Goal: Navigation & Orientation: Find specific page/section

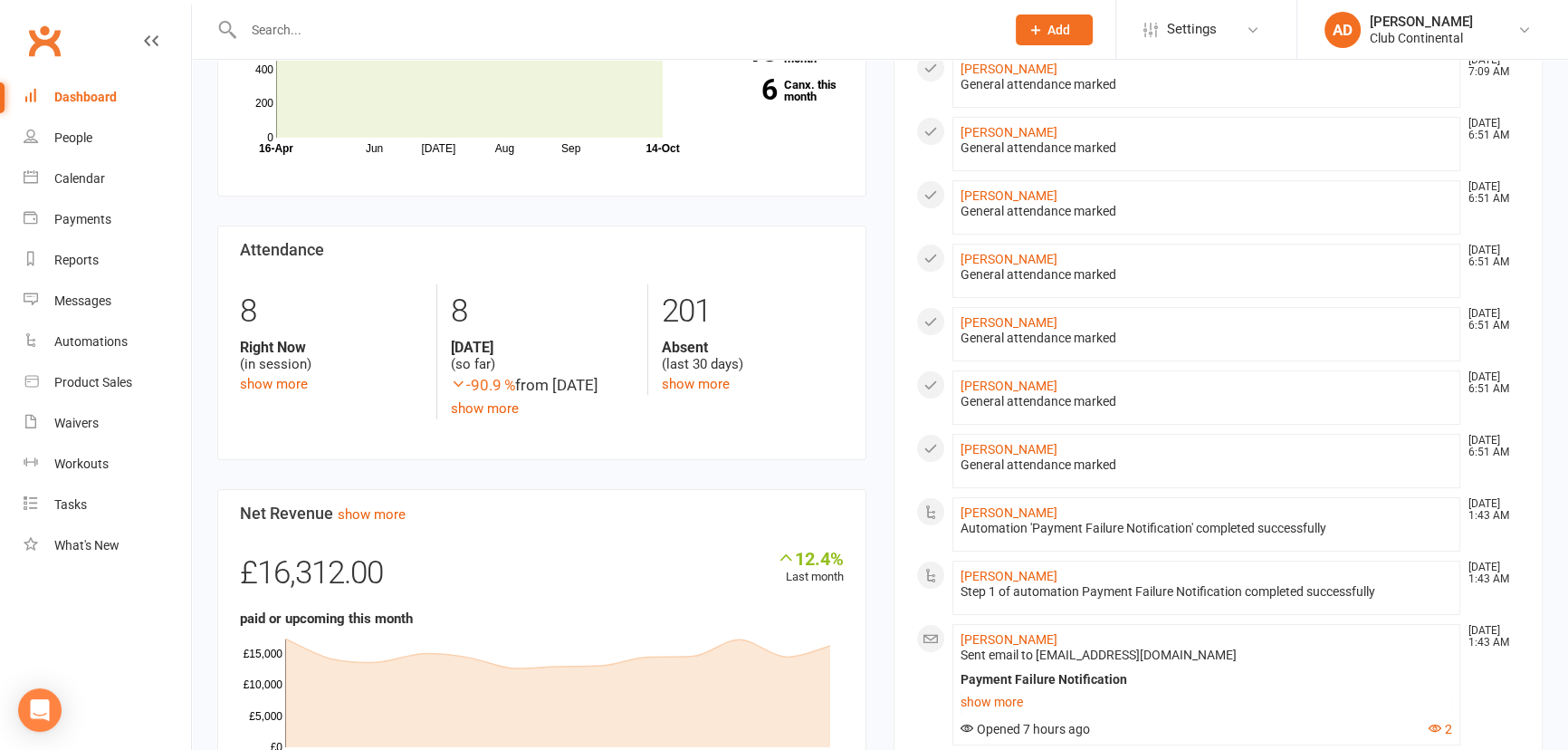
scroll to position [328, 0]
click at [1009, 565] on link "[PERSON_NAME]" at bounding box center [1009, 572] width 97 height 15
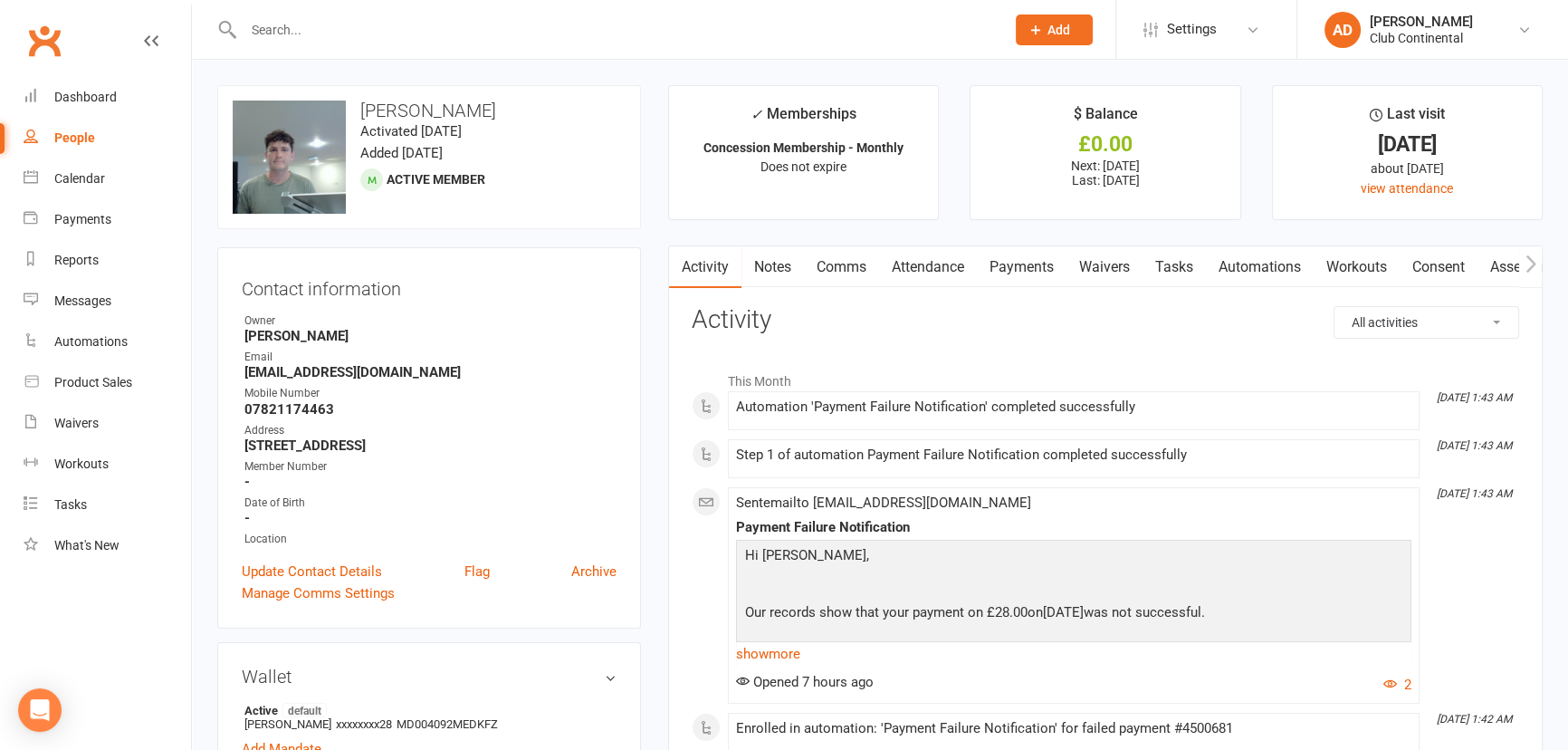
click at [256, 37] on input "text" at bounding box center [615, 30] width 754 height 26
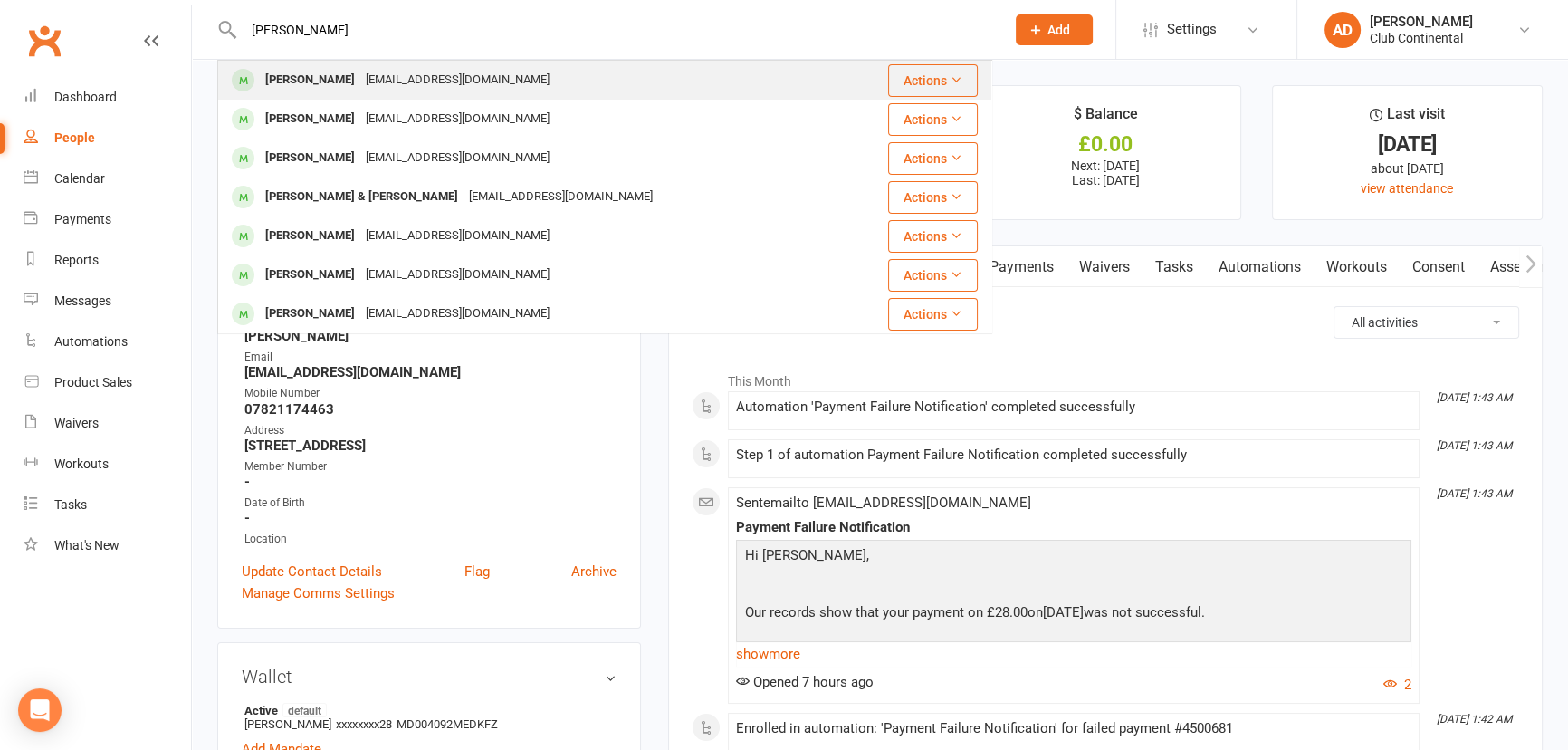
type input "[PERSON_NAME]"
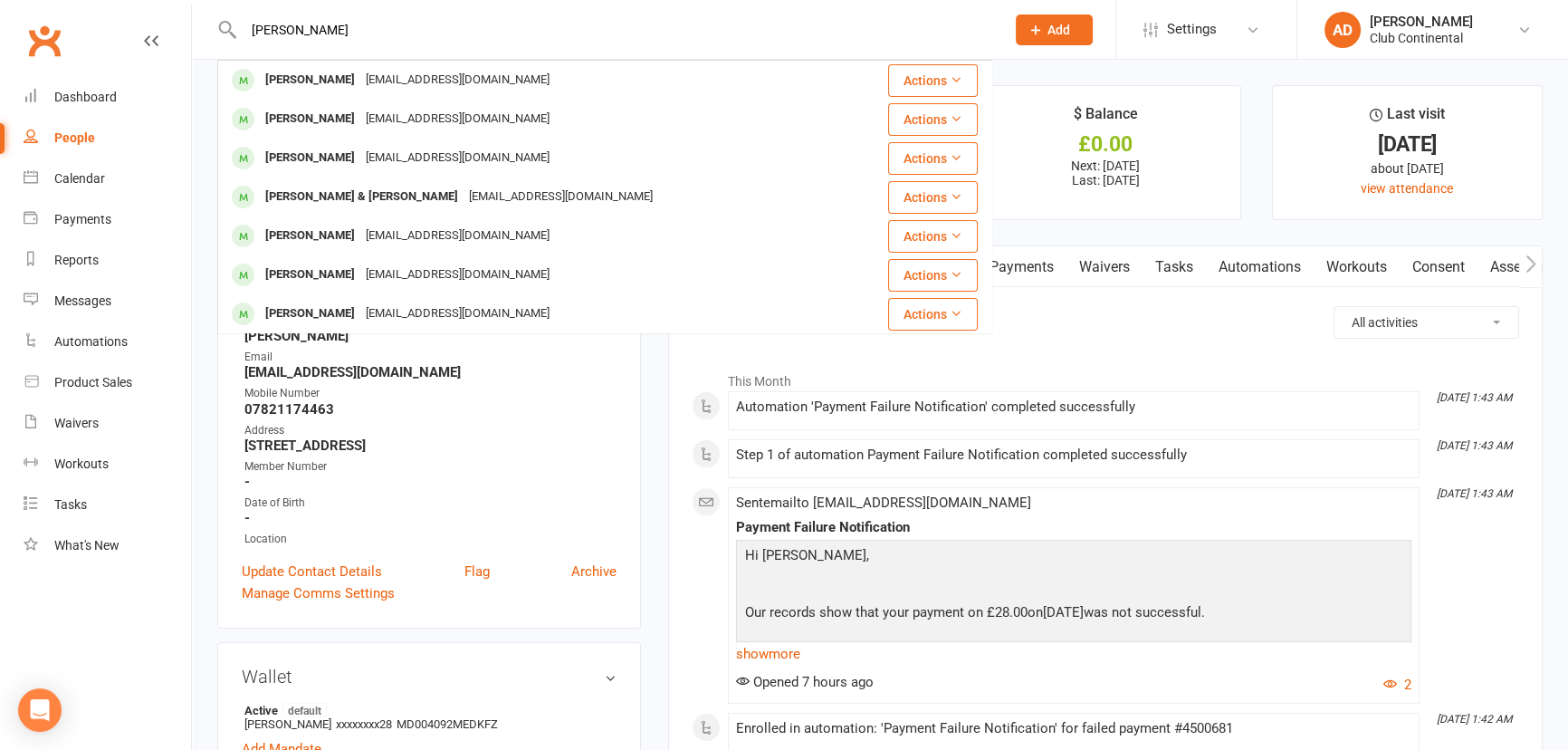
click at [332, 73] on div "[PERSON_NAME]" at bounding box center [310, 80] width 100 height 26
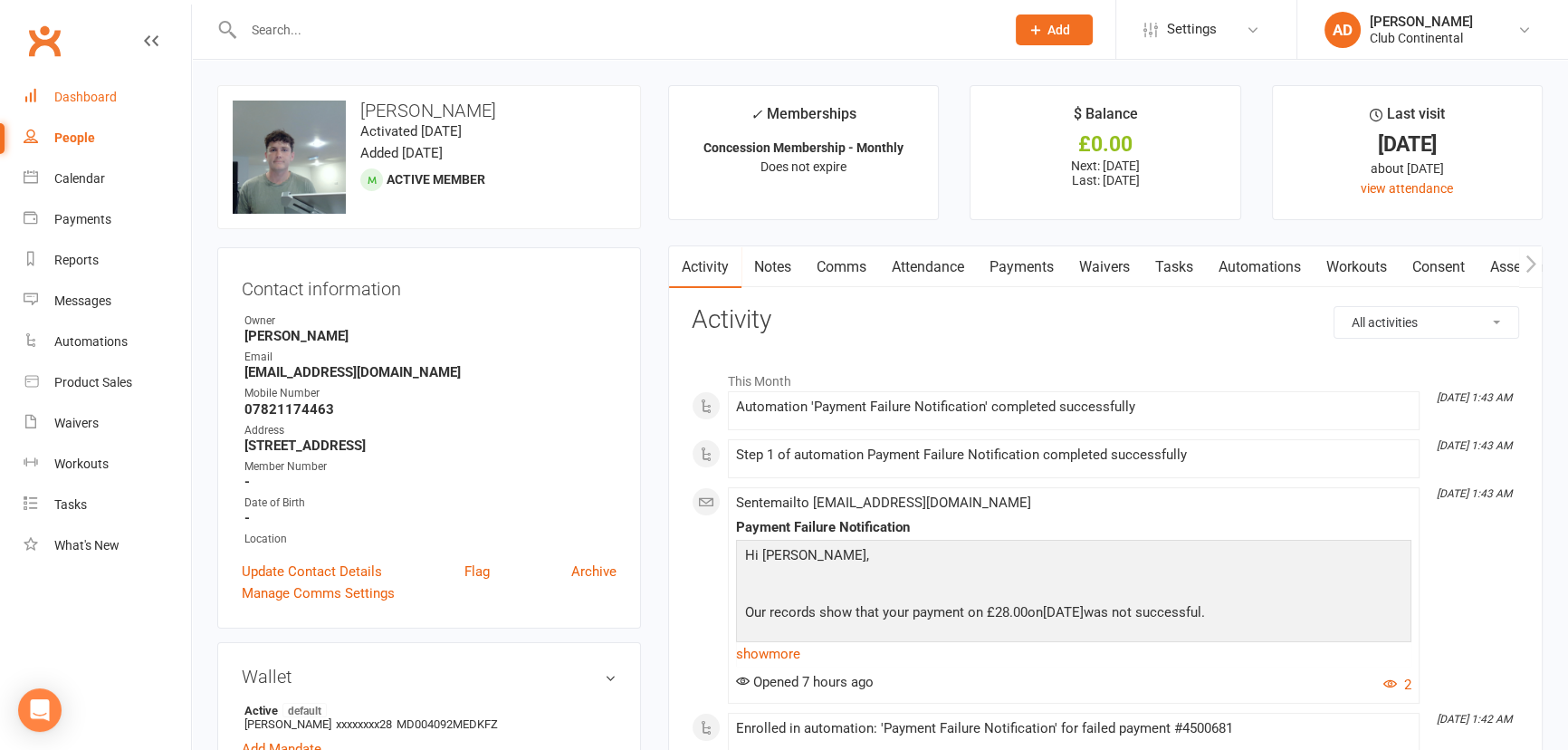
click at [81, 97] on div "Dashboard" at bounding box center [85, 96] width 63 height 15
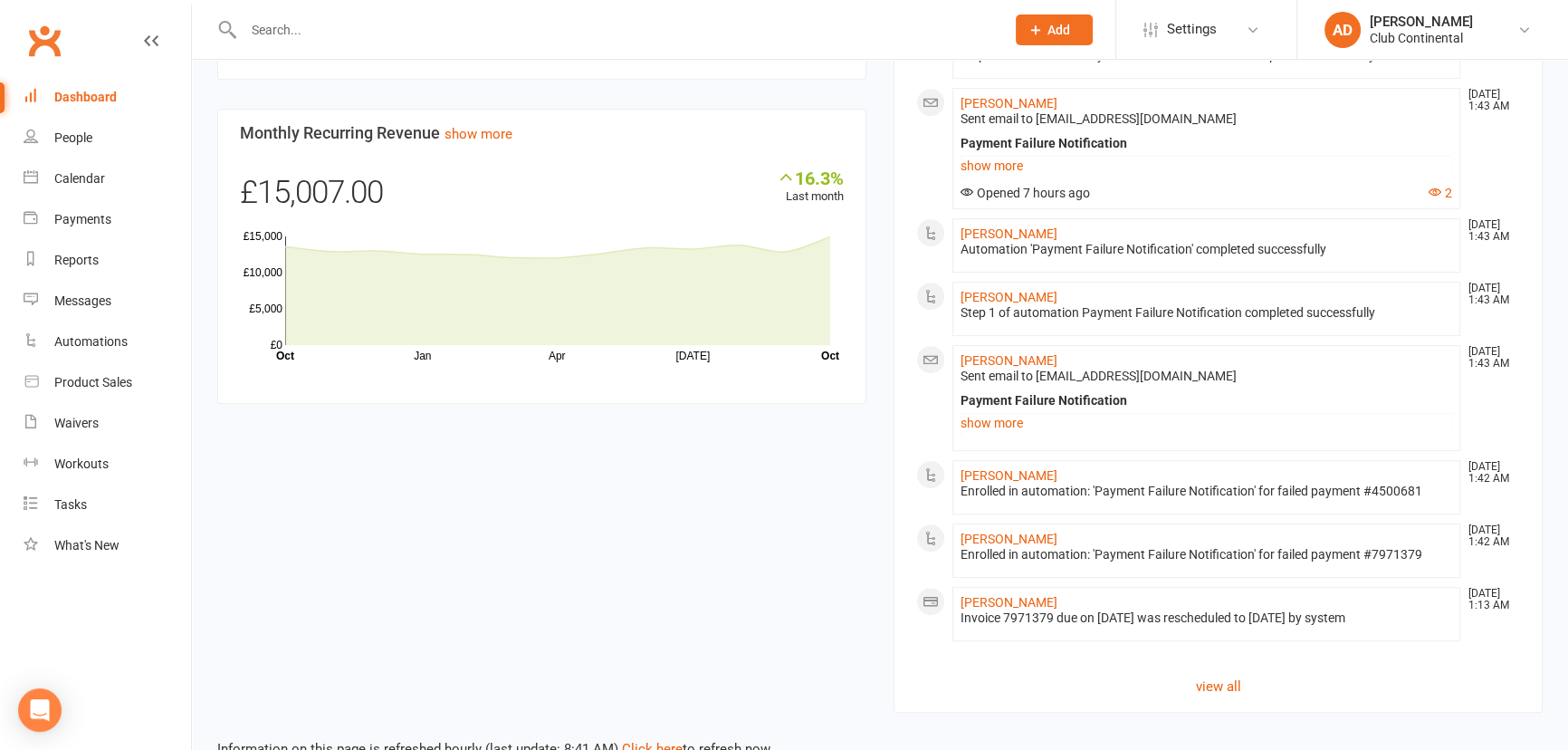
scroll to position [1069, 0]
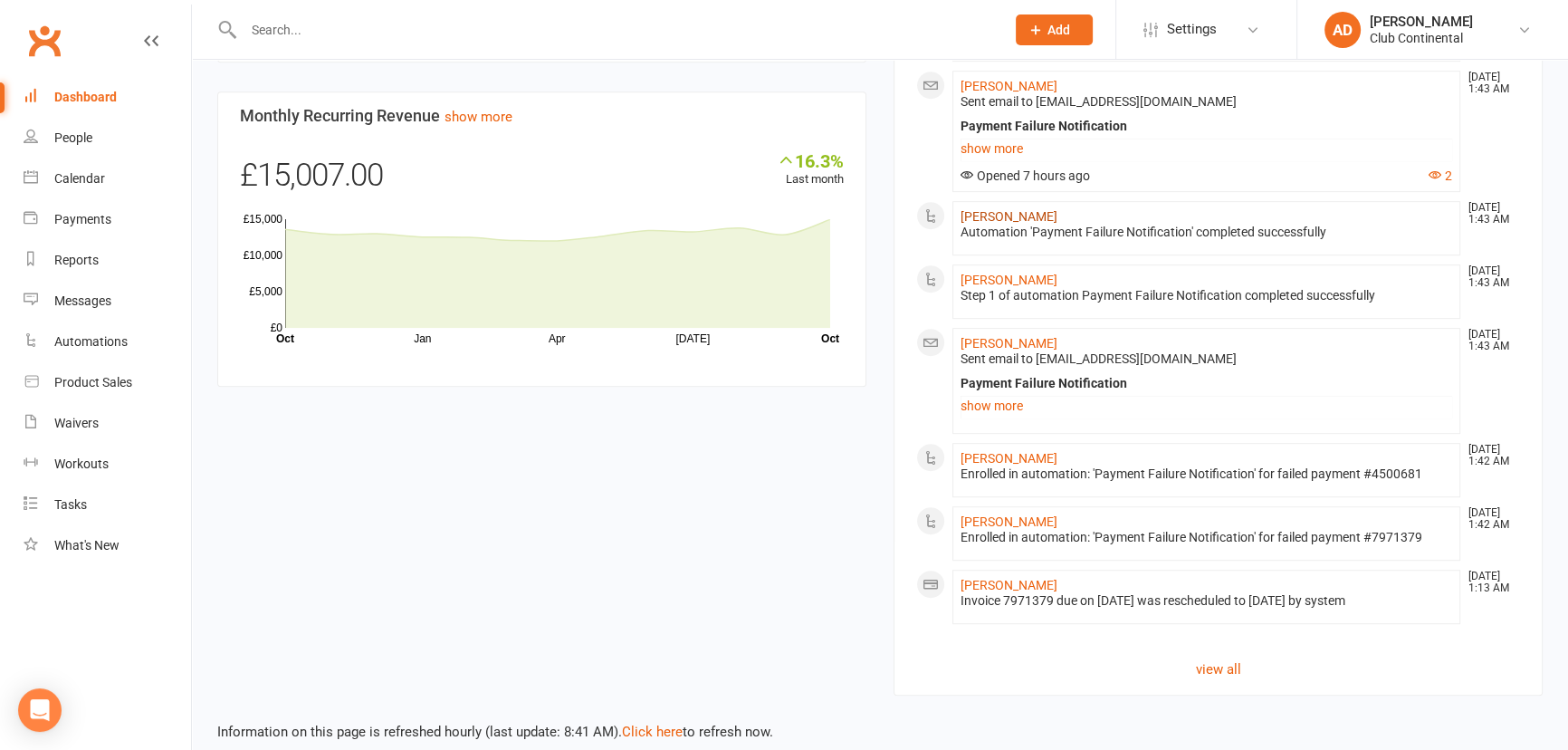
click at [976, 210] on link "[PERSON_NAME]" at bounding box center [1009, 216] width 97 height 15
